Goal: Task Accomplishment & Management: Use online tool/utility

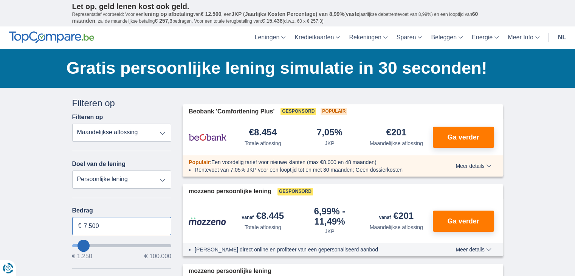
click at [133, 225] on input "7.500" at bounding box center [121, 226] width 99 height 18
type input "7"
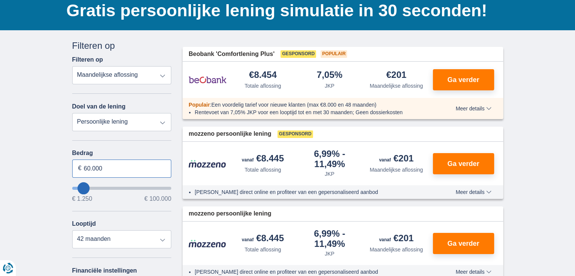
scroll to position [76, 0]
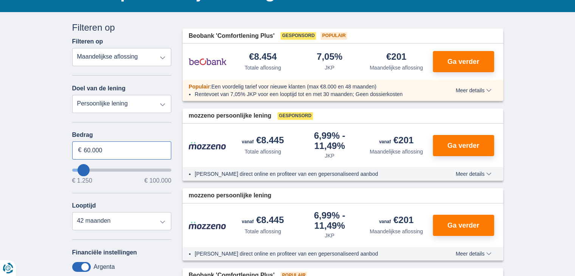
type input "60.000"
type input "60250"
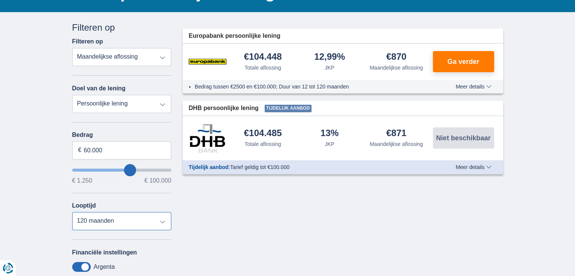
click at [72, 212] on select "12 maanden 18 maanden 24 maanden 30 maanden 36 maanden 42 maanden 48 maanden 60…" at bounding box center [121, 221] width 99 height 18
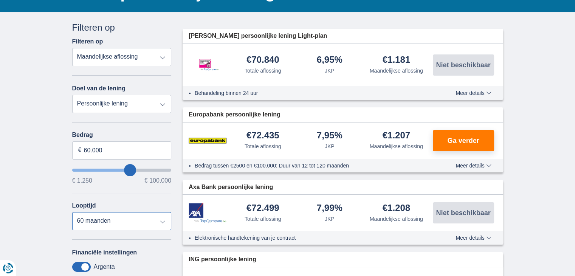
click at [162, 220] on select "12 maanden 18 maanden 24 maanden 30 maanden 36 maanden 42 maanden 48 maanden 60…" at bounding box center [121, 221] width 99 height 18
select select "48"
click at [72, 212] on select "12 maanden 18 maanden 24 maanden 30 maanden 36 maanden 42 maanden 48 maanden 60…" at bounding box center [121, 221] width 99 height 18
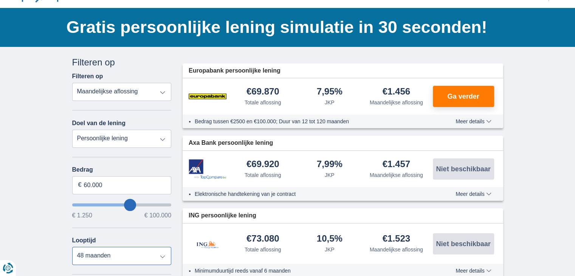
scroll to position [0, 0]
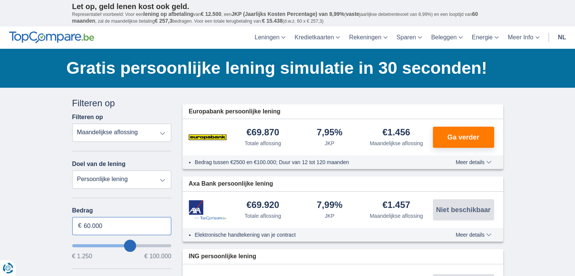
click at [91, 225] on input "60.000" at bounding box center [121, 226] width 99 height 18
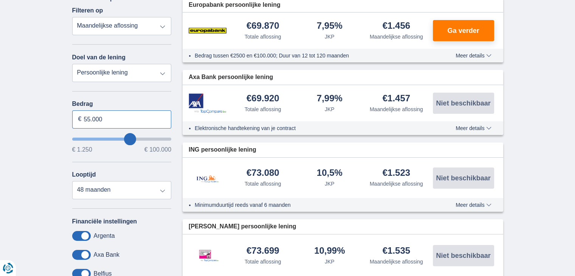
scroll to position [113, 0]
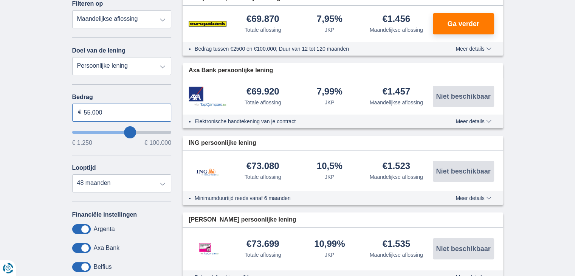
type input "55.000"
type input "55250"
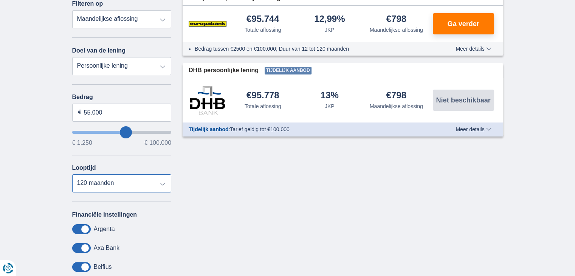
click at [72, 174] on select "12 maanden 18 maanden 24 maanden 30 maanden 36 maanden 42 maanden 48 maanden 60…" at bounding box center [121, 183] width 99 height 18
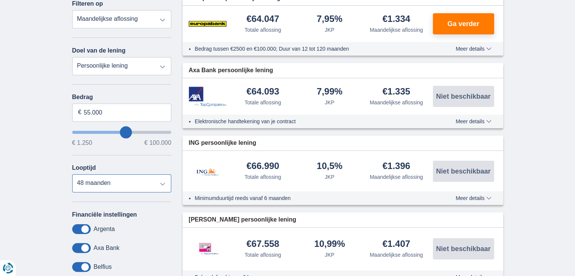
click at [163, 183] on select "12 maanden 18 maanden 24 maanden 30 maanden 36 maanden 42 maanden 48 maanden 60…" at bounding box center [121, 183] width 99 height 18
select select "60"
click at [72, 174] on select "12 maanden 18 maanden 24 maanden 30 maanden 36 maanden 42 maanden 48 maanden 60…" at bounding box center [121, 183] width 99 height 18
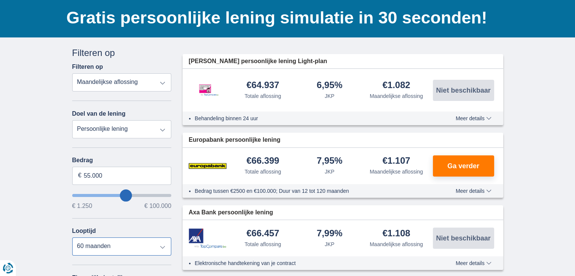
scroll to position [0, 0]
